Goal: Obtain resource: Obtain resource

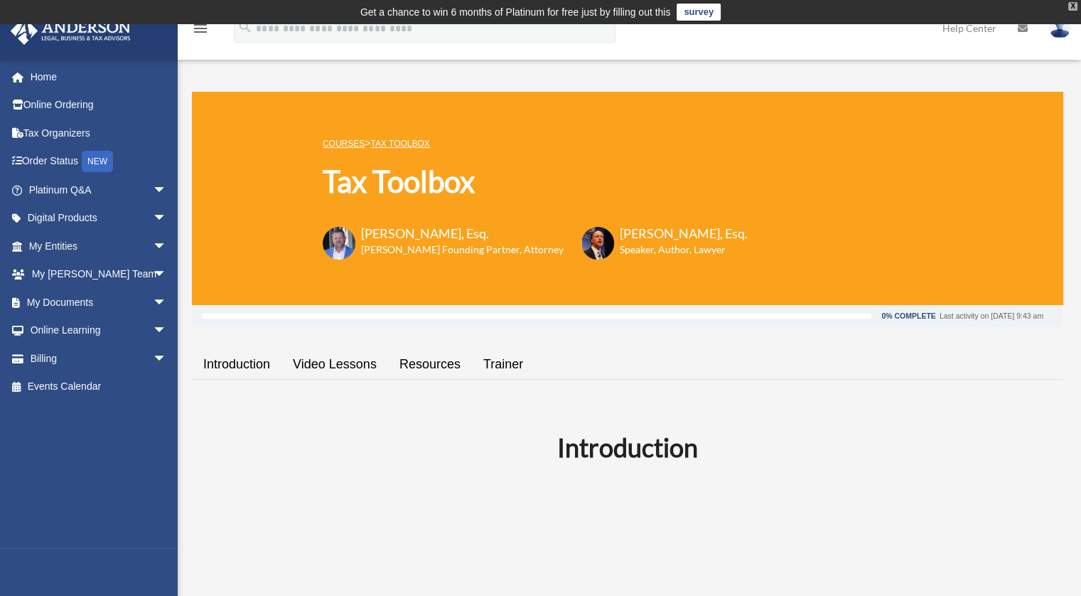
click at [1072, 9] on div "X" at bounding box center [1073, 6] width 9 height 9
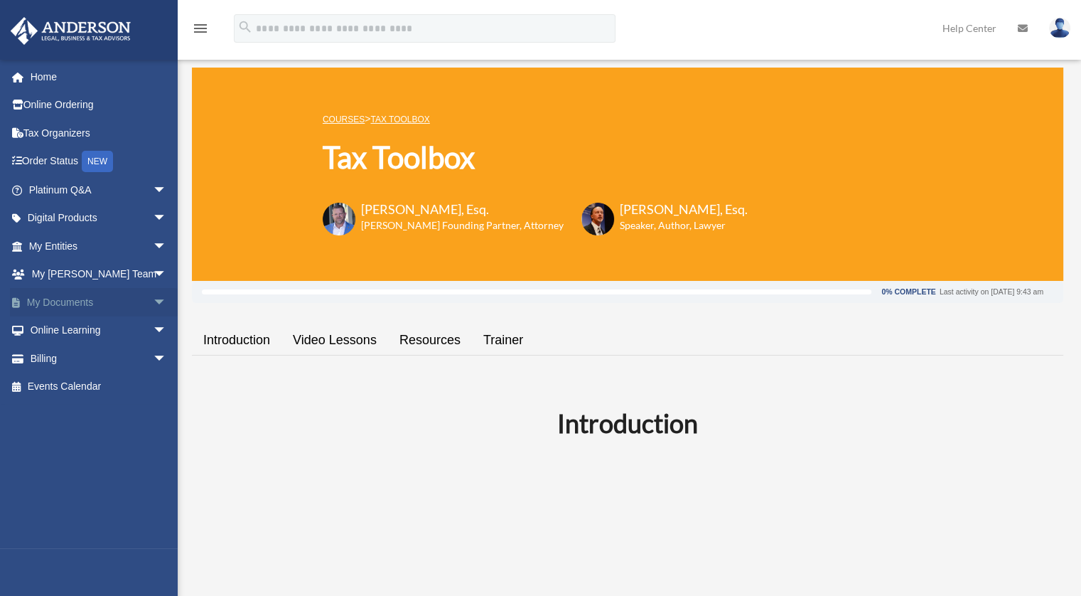
click at [153, 296] on span "arrow_drop_down" at bounding box center [167, 302] width 28 height 29
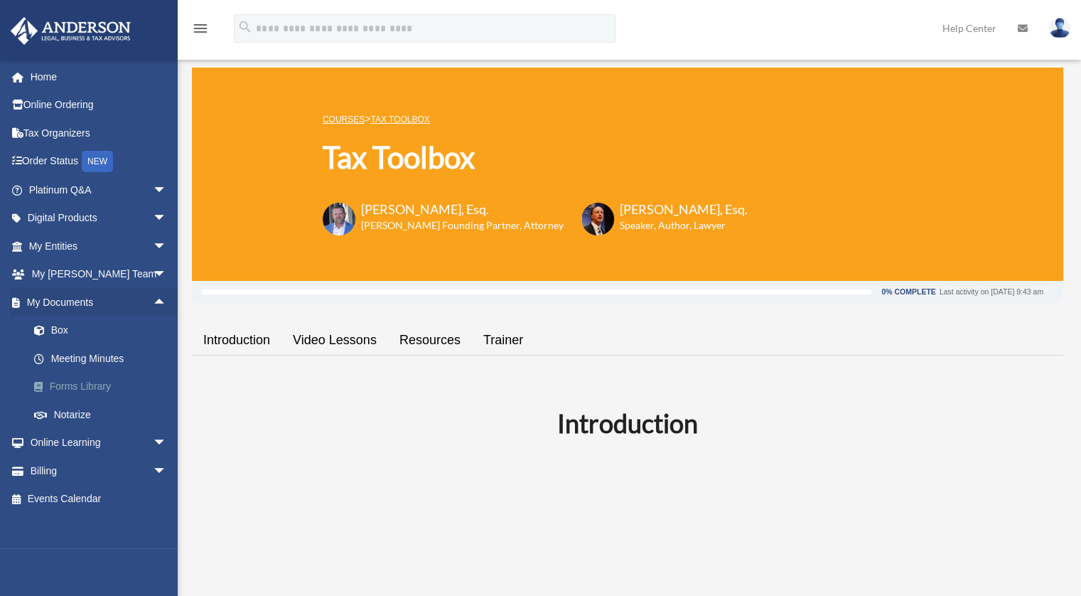
click at [103, 382] on link "Forms Library" at bounding box center [104, 387] width 168 height 28
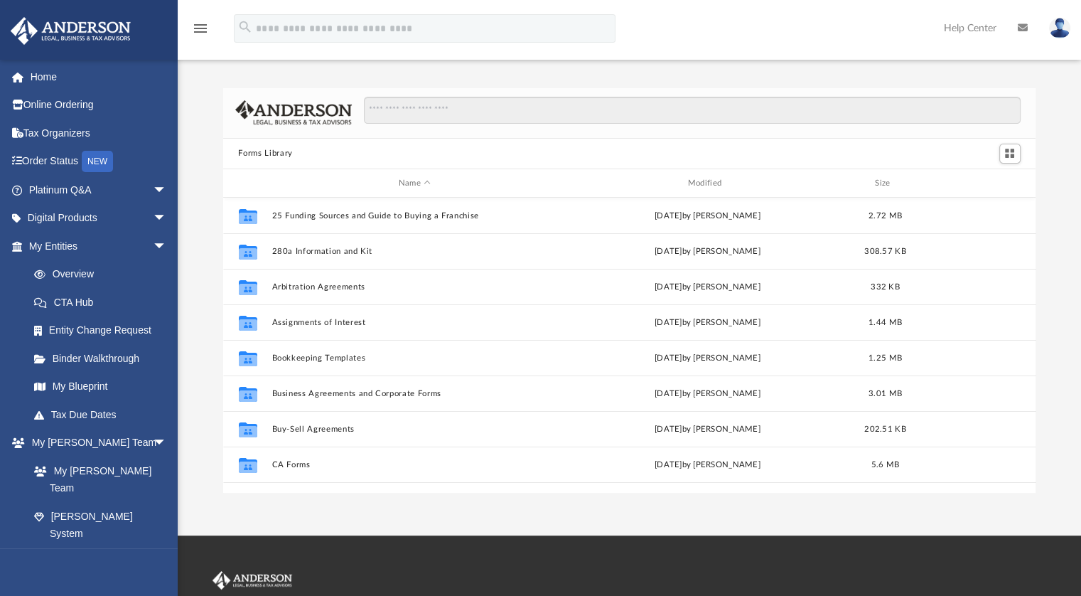
scroll to position [312, 802]
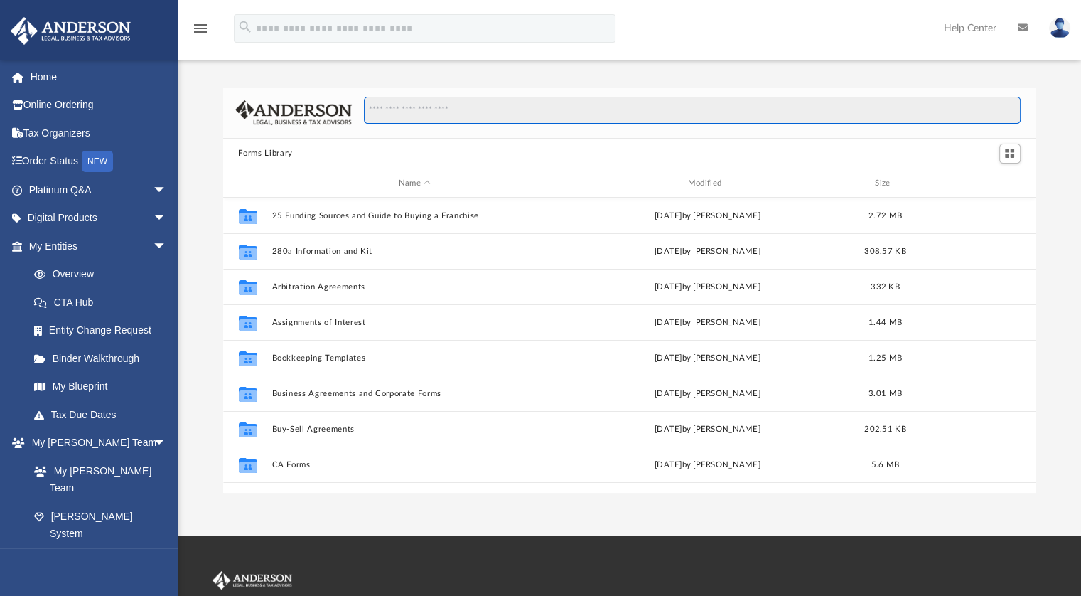
click at [498, 117] on input "Search files and folders" at bounding box center [692, 110] width 656 height 27
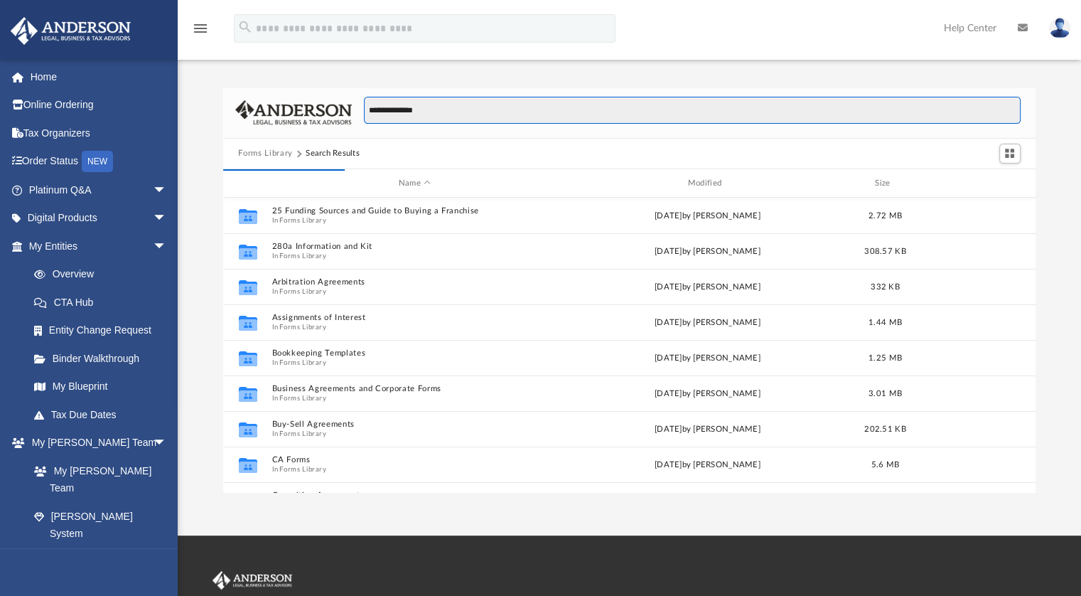
scroll to position [268, 802]
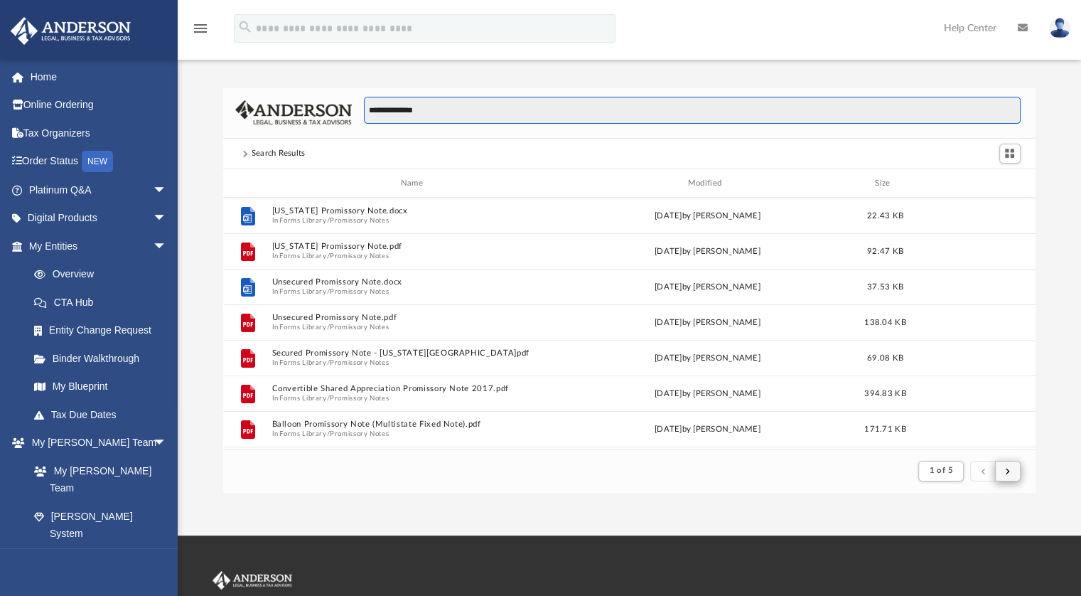
type input "**********"
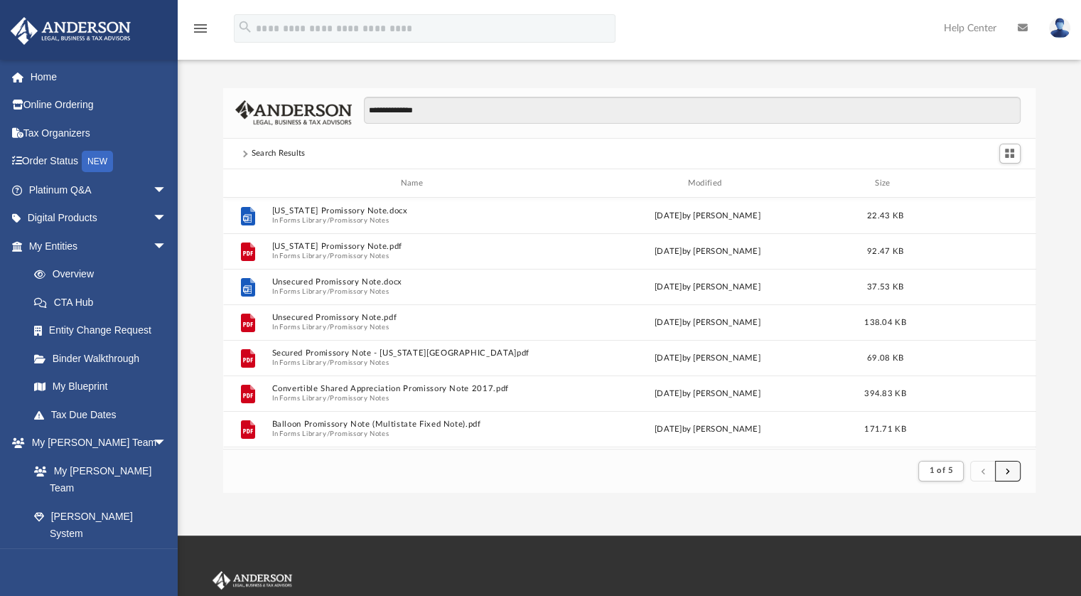
click at [1011, 467] on button "submit" at bounding box center [1008, 471] width 26 height 21
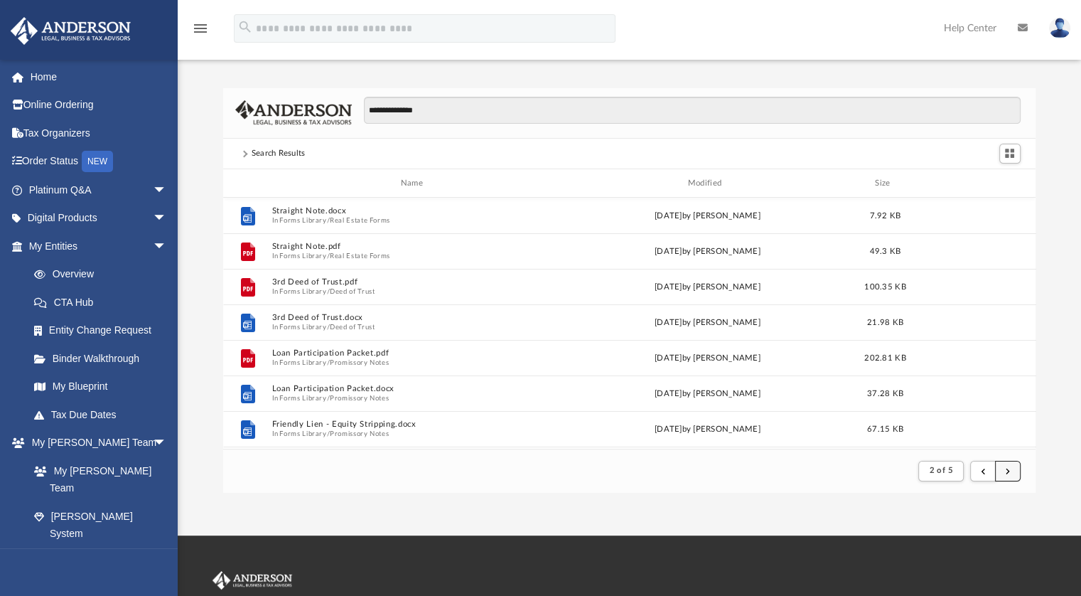
click at [1001, 471] on button "submit" at bounding box center [1008, 471] width 26 height 21
click at [1008, 473] on span "submit" at bounding box center [1008, 470] width 4 height 8
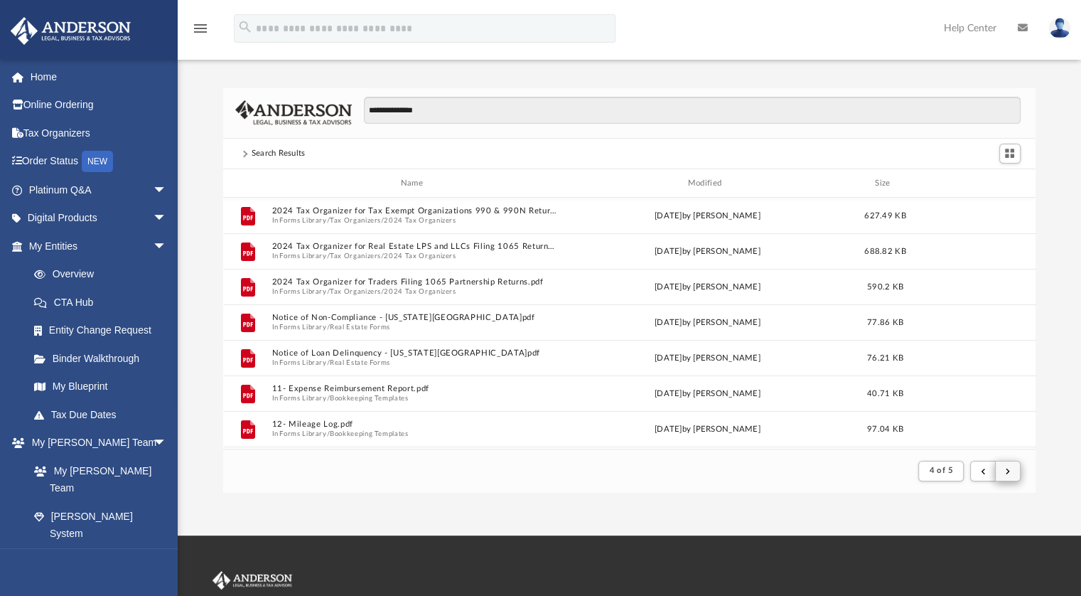
click at [1003, 459] on div at bounding box center [995, 471] width 50 height 26
click at [1004, 478] on button "submit" at bounding box center [1008, 471] width 26 height 21
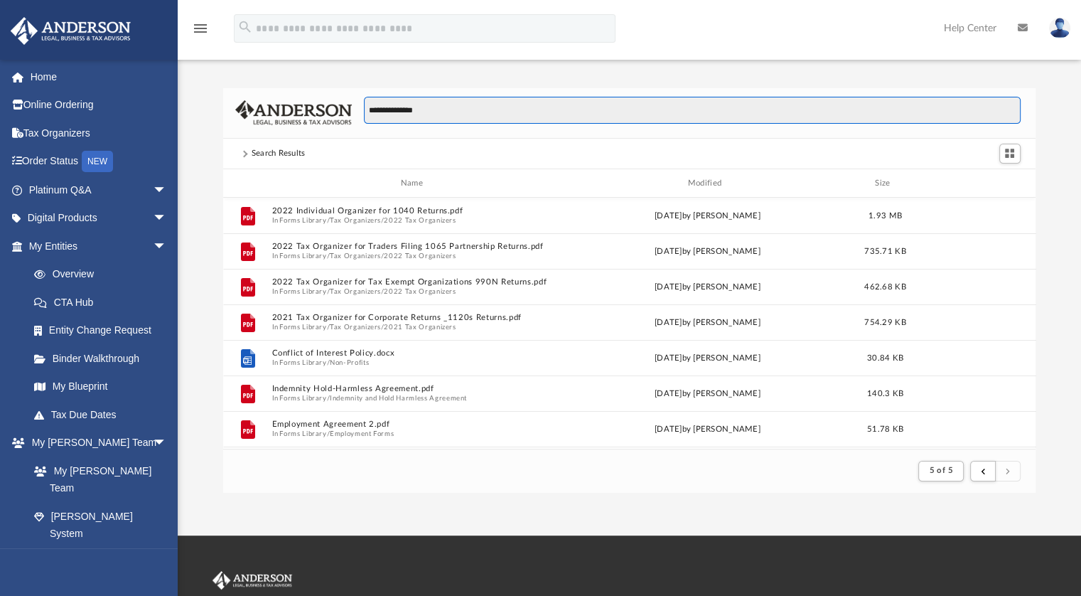
click at [503, 106] on input "**********" at bounding box center [692, 110] width 656 height 27
